Goal: Navigation & Orientation: Go to known website

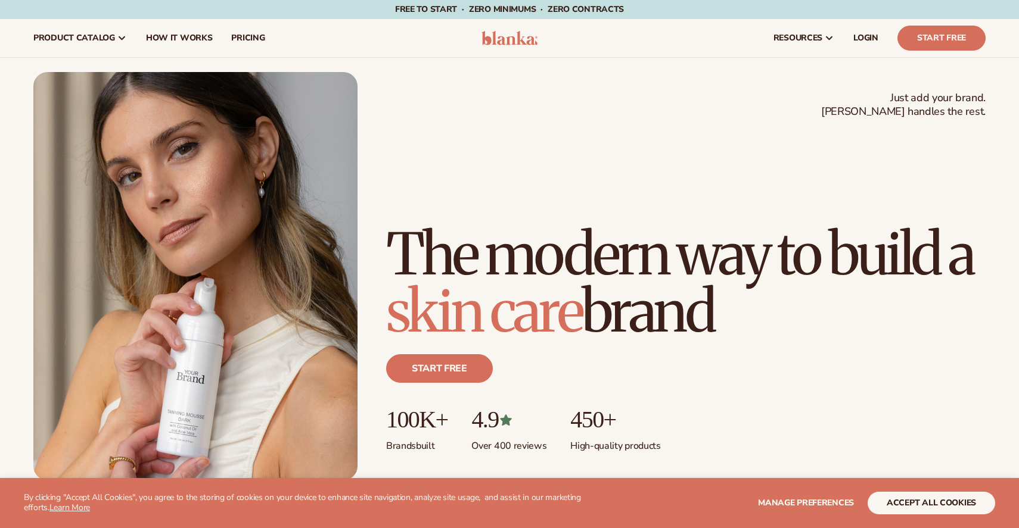
click at [508, 35] on img at bounding box center [509, 38] width 57 height 14
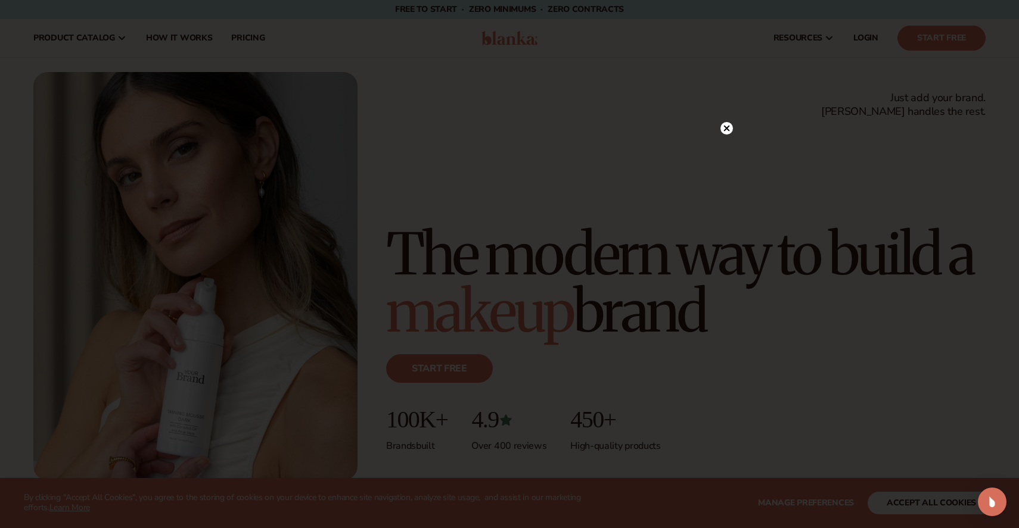
click at [723, 106] on div at bounding box center [509, 264] width 1019 height 528
click at [728, 126] on circle at bounding box center [726, 128] width 13 height 13
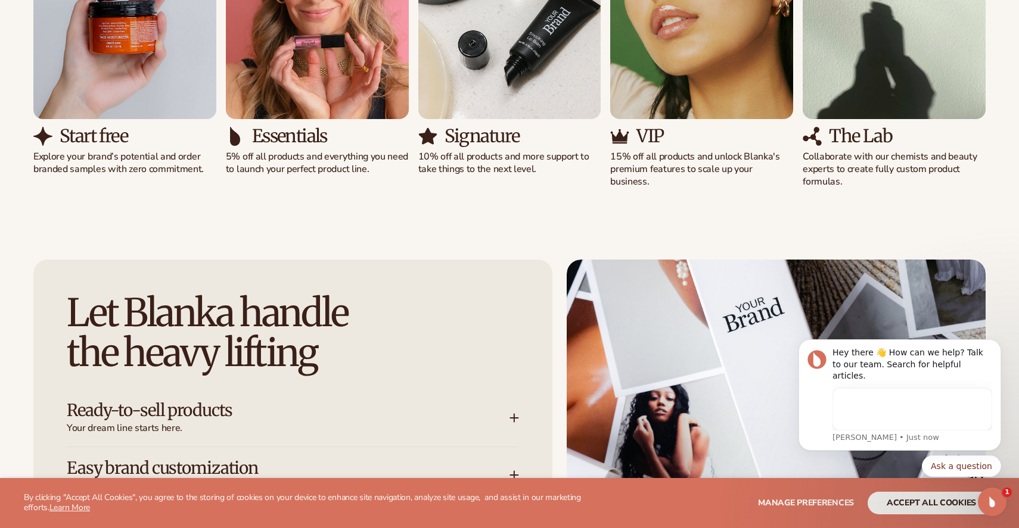
scroll to position [1297, 0]
